Goal: Transaction & Acquisition: Register for event/course

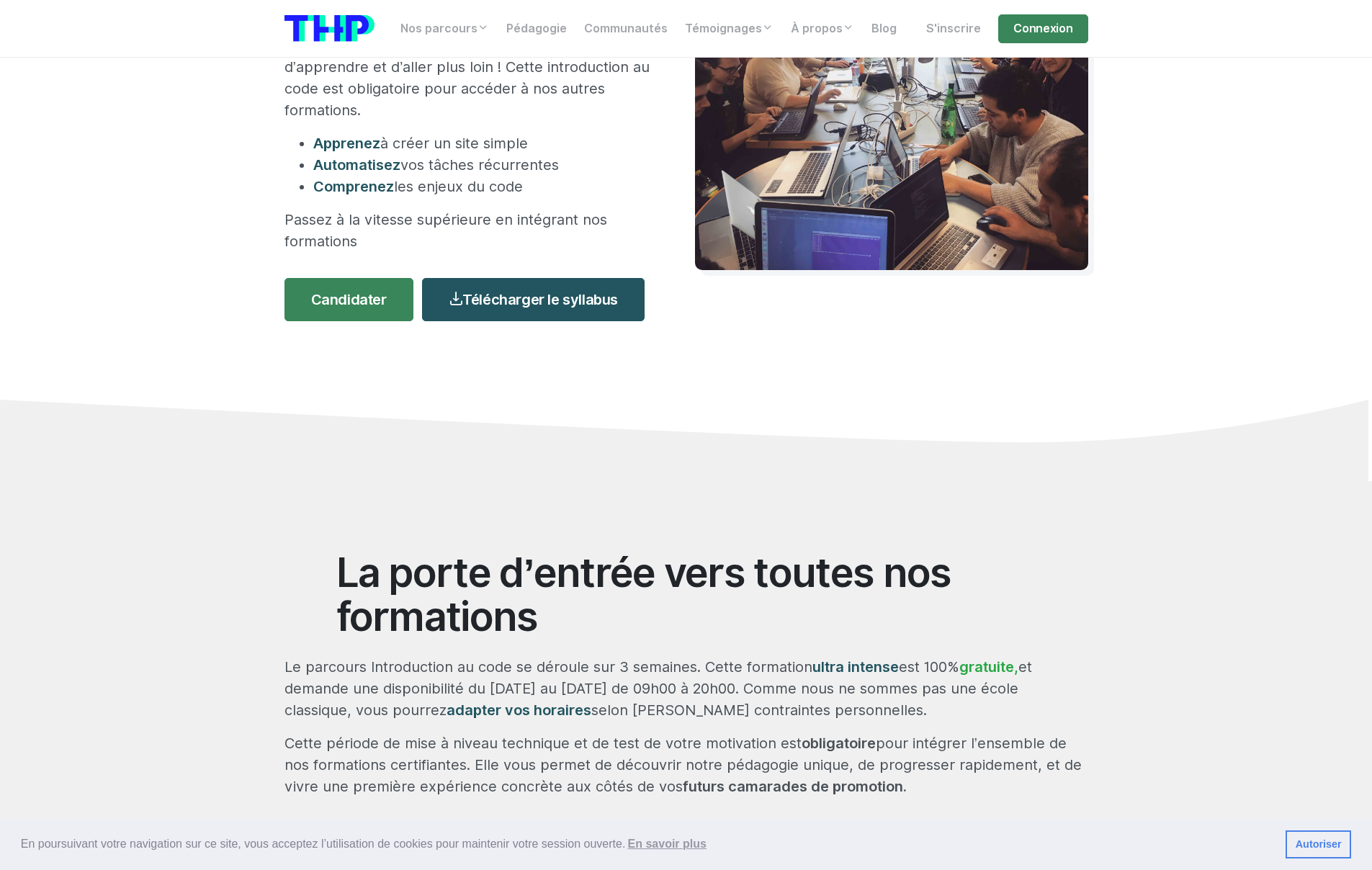
scroll to position [221, 0]
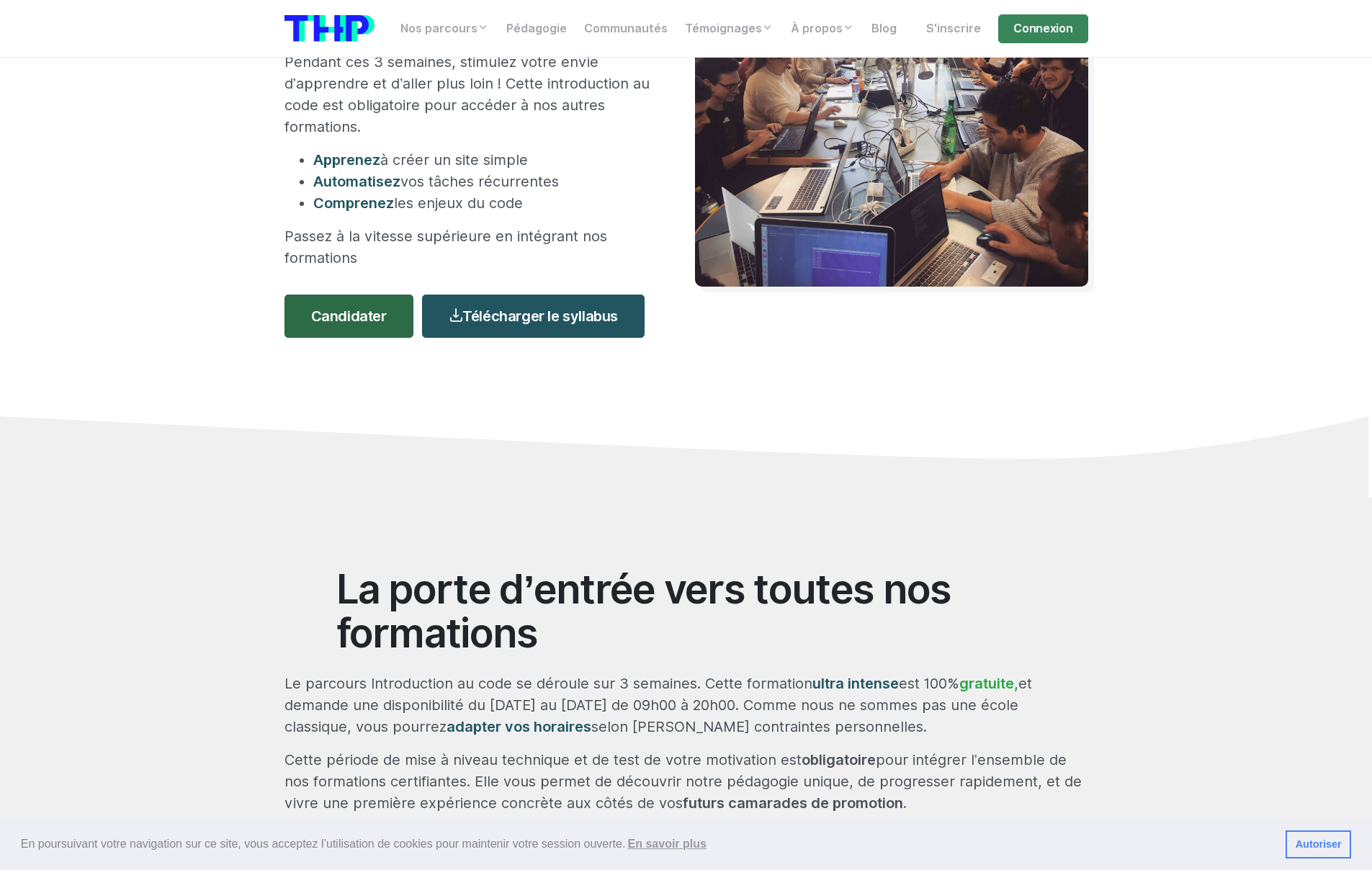
click at [352, 322] on link "Candidater" at bounding box center [349, 316] width 129 height 44
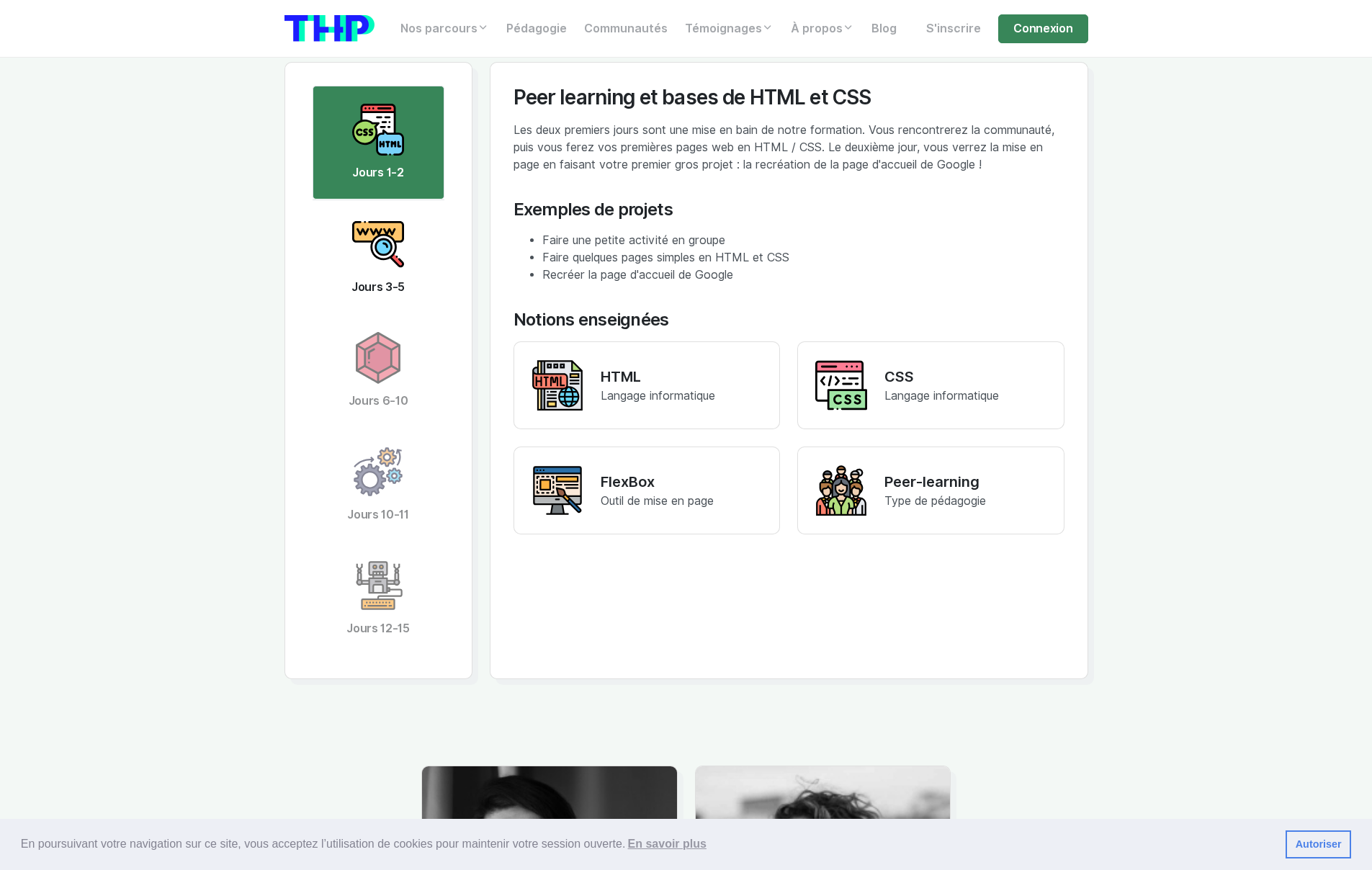
scroll to position [2805, 0]
click at [390, 274] on link "Jours 3-5" at bounding box center [379, 256] width 132 height 114
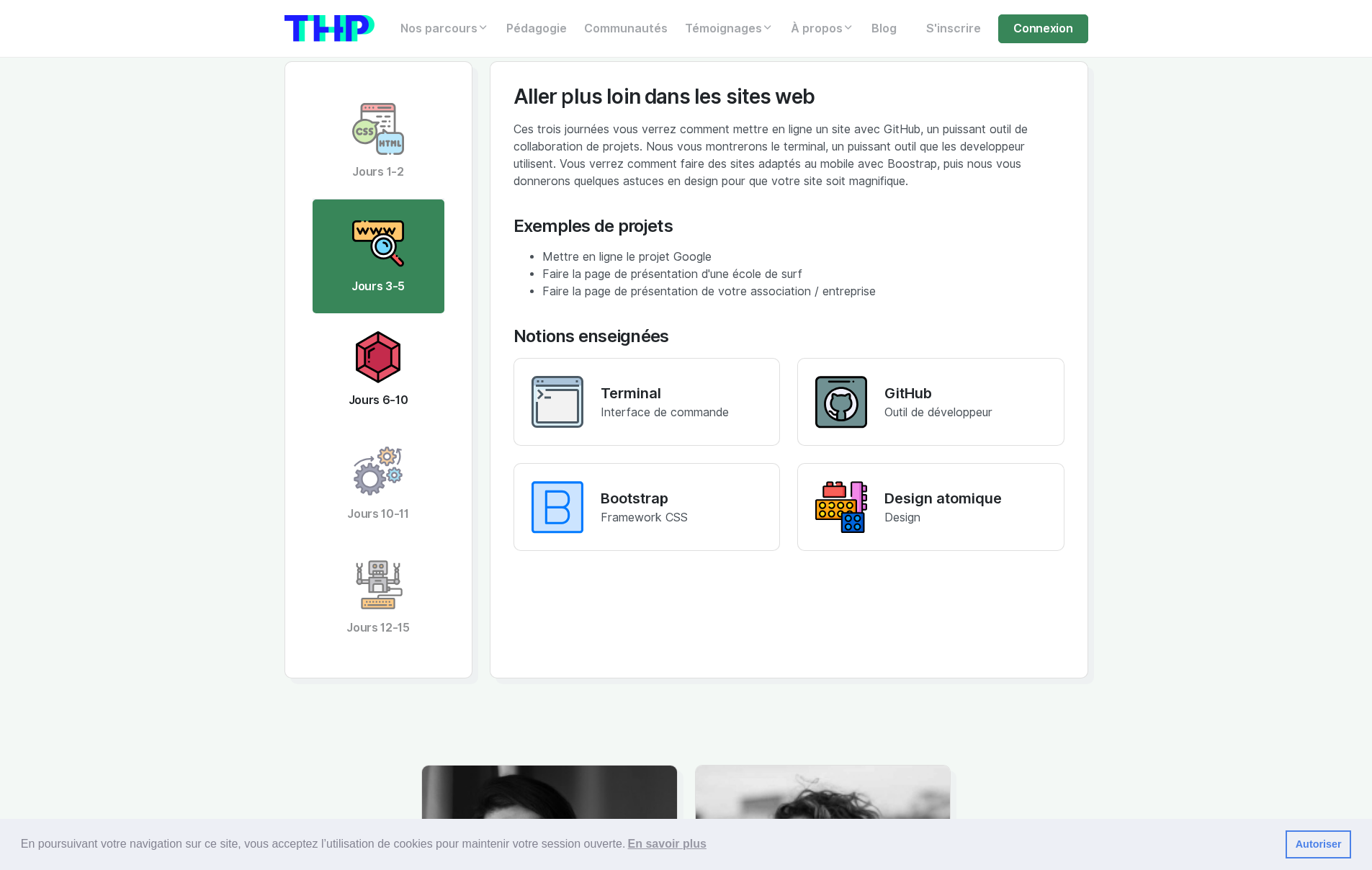
click at [385, 339] on img at bounding box center [377, 357] width 52 height 52
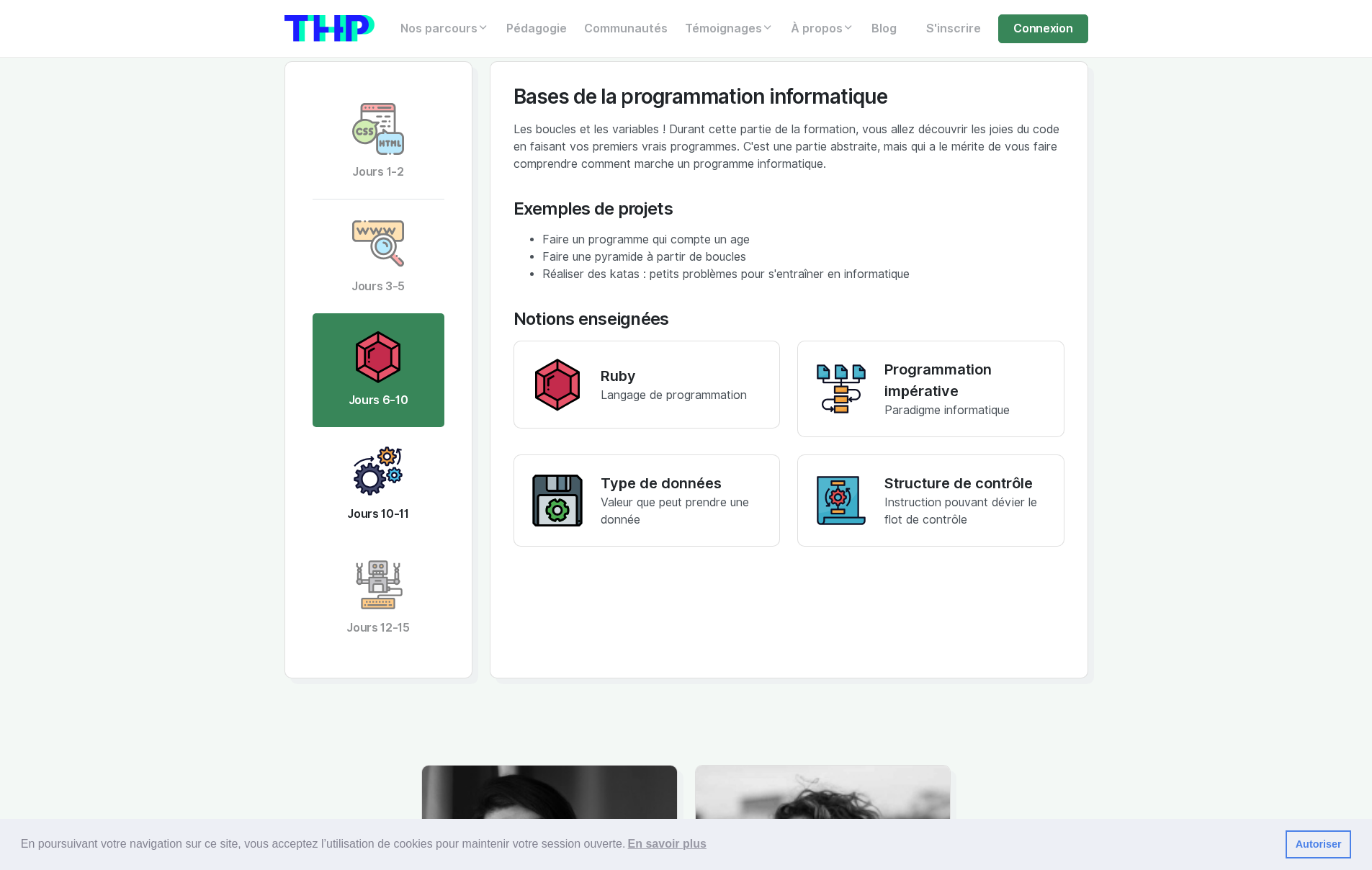
click at [382, 467] on img at bounding box center [377, 471] width 52 height 52
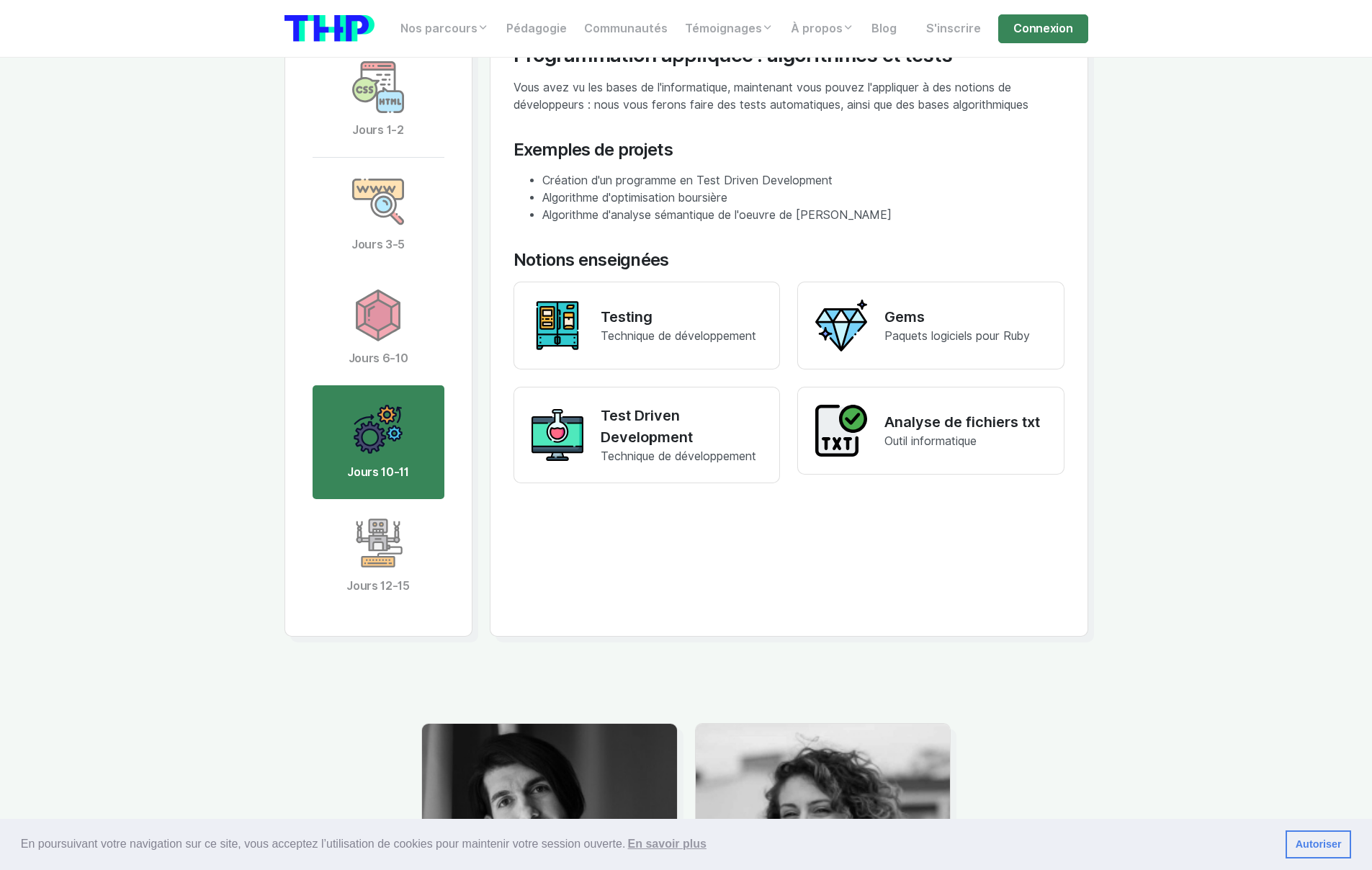
scroll to position [2822, 0]
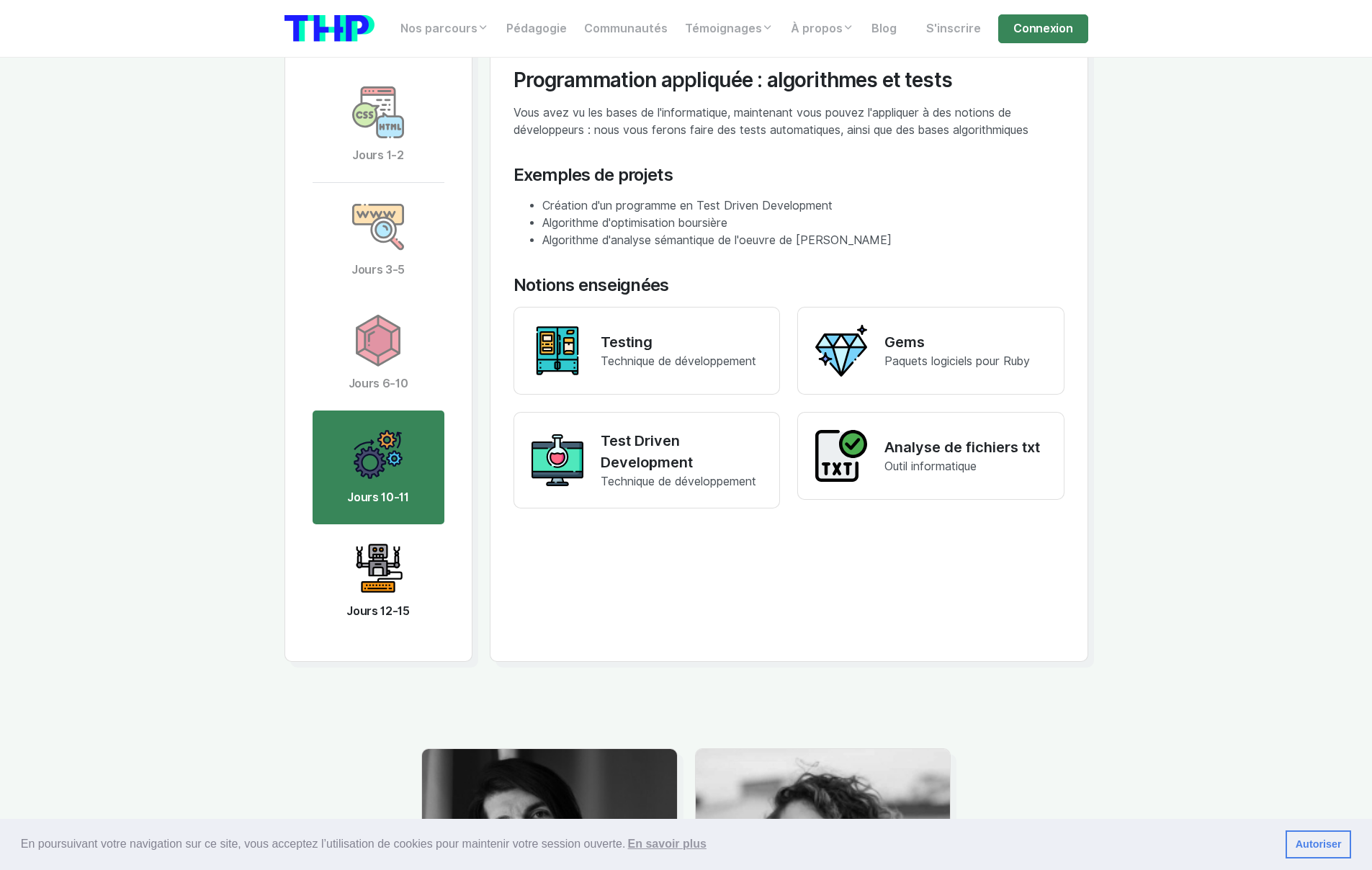
click at [374, 554] on img at bounding box center [377, 568] width 52 height 52
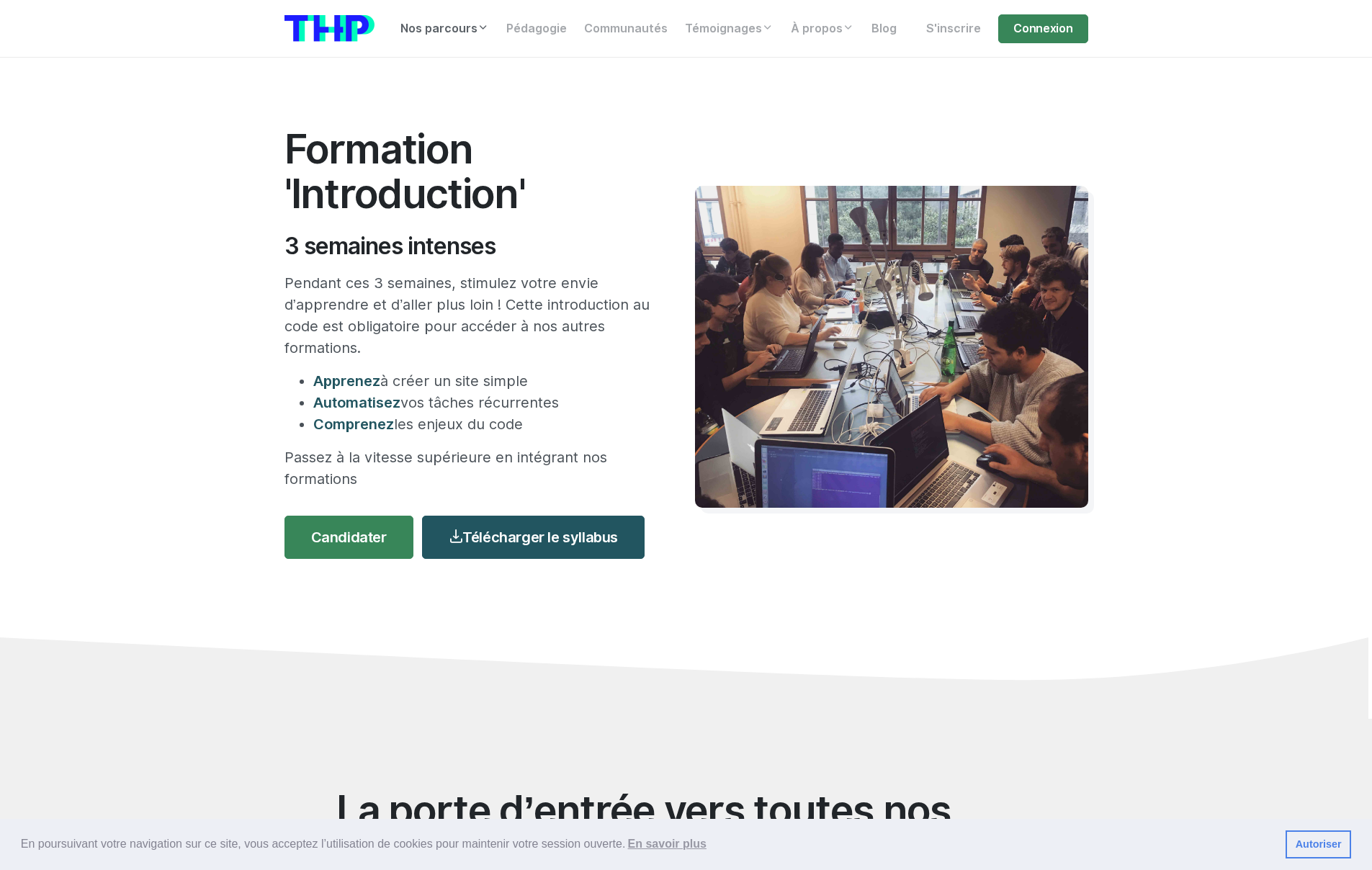
scroll to position [0, 0]
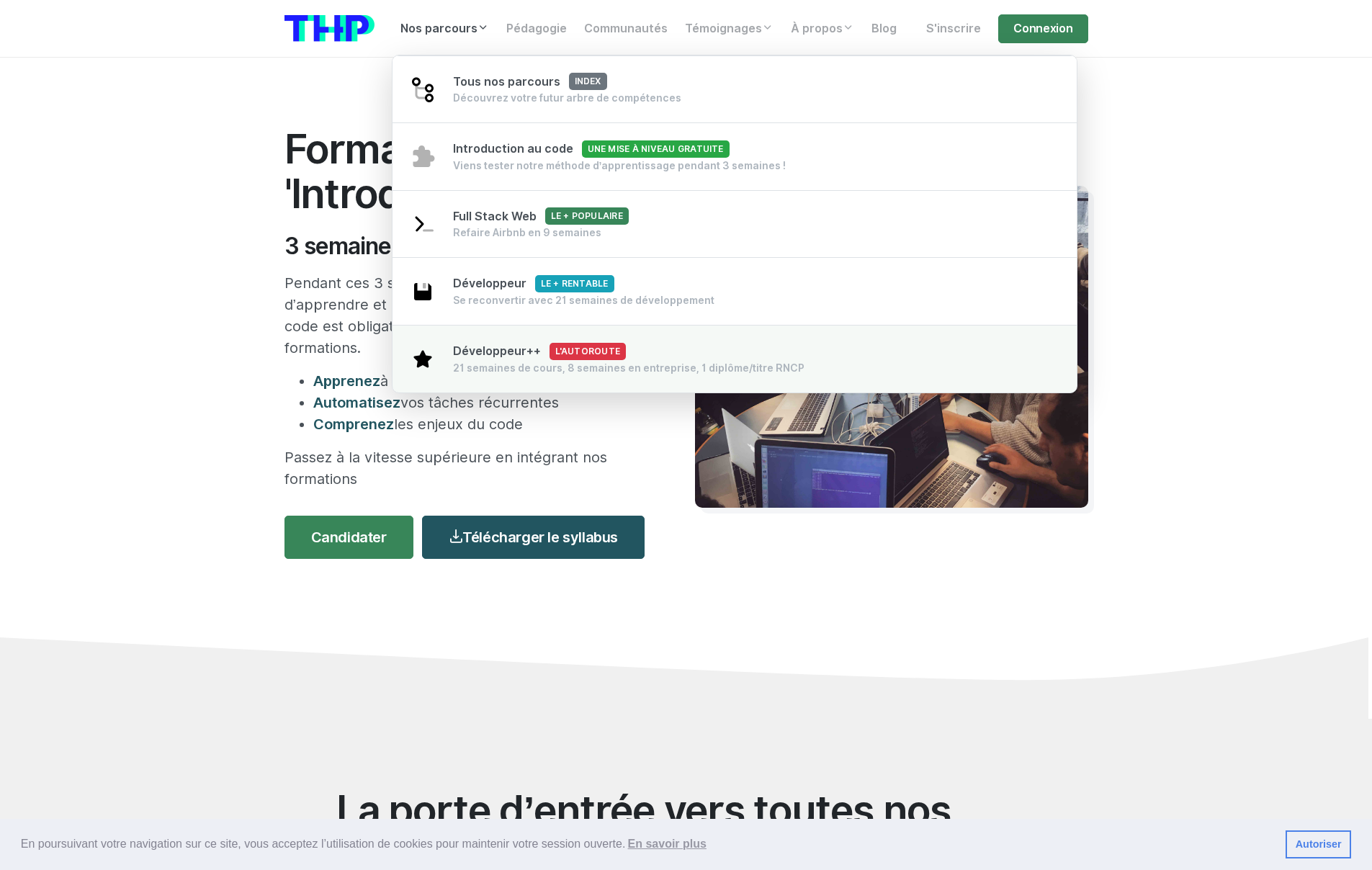
click at [503, 351] on span "Développeur++ L'autoroute" at bounding box center [539, 351] width 173 height 14
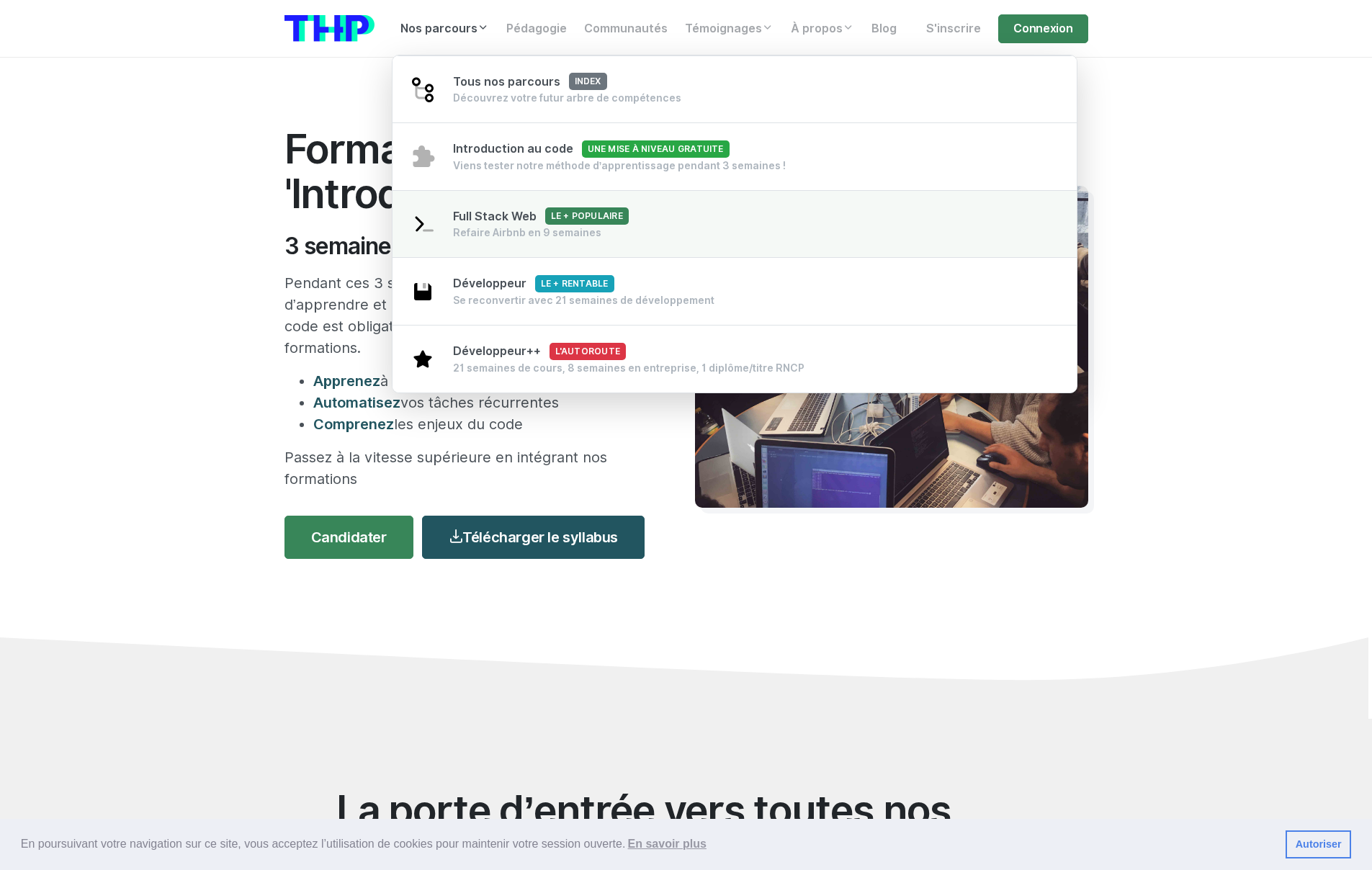
click at [536, 232] on div "Refaire Airbnb en 9 semaines" at bounding box center [541, 233] width 176 height 15
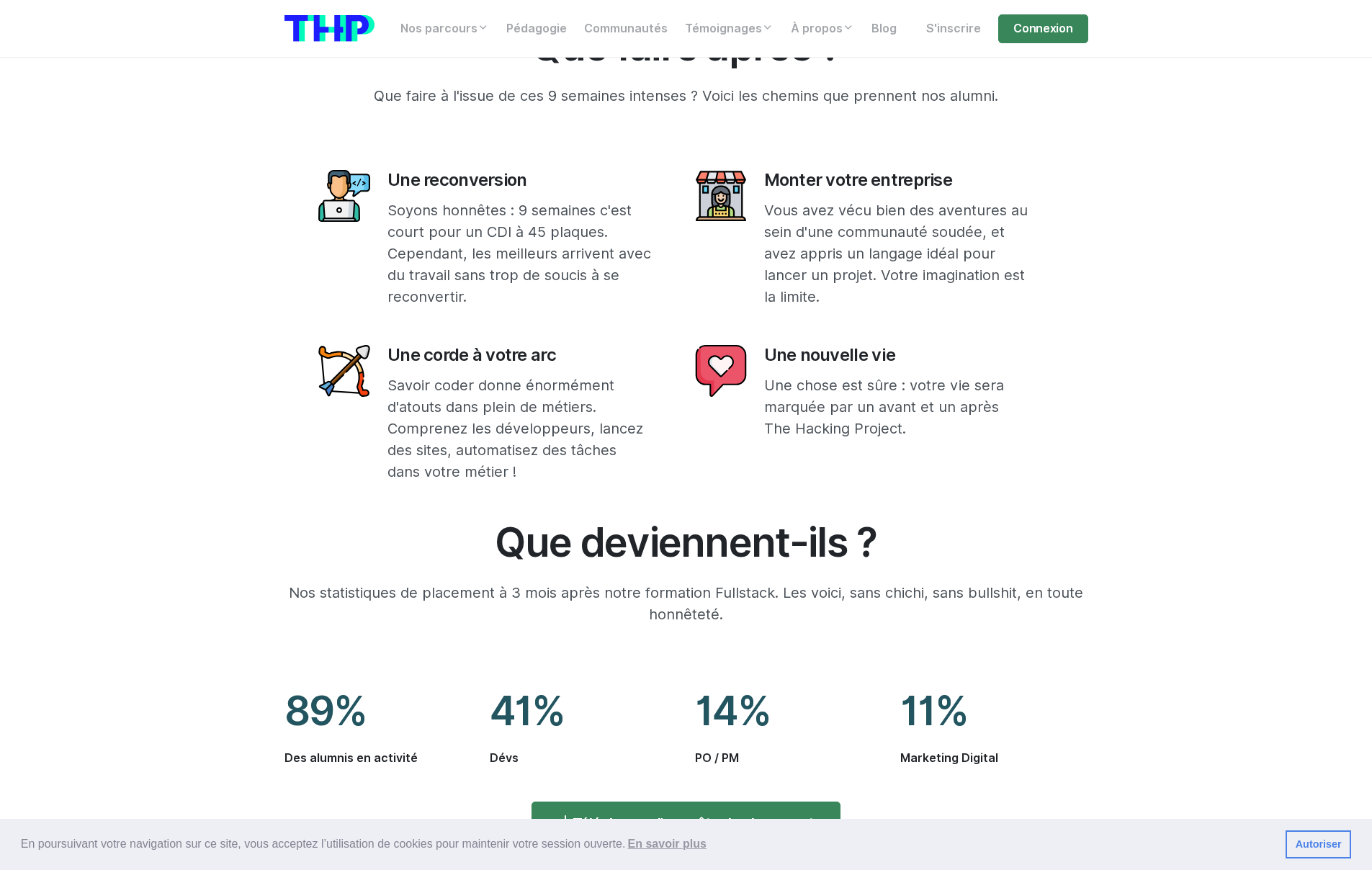
scroll to position [11796, 0]
